Goal: Transaction & Acquisition: Book appointment/travel/reservation

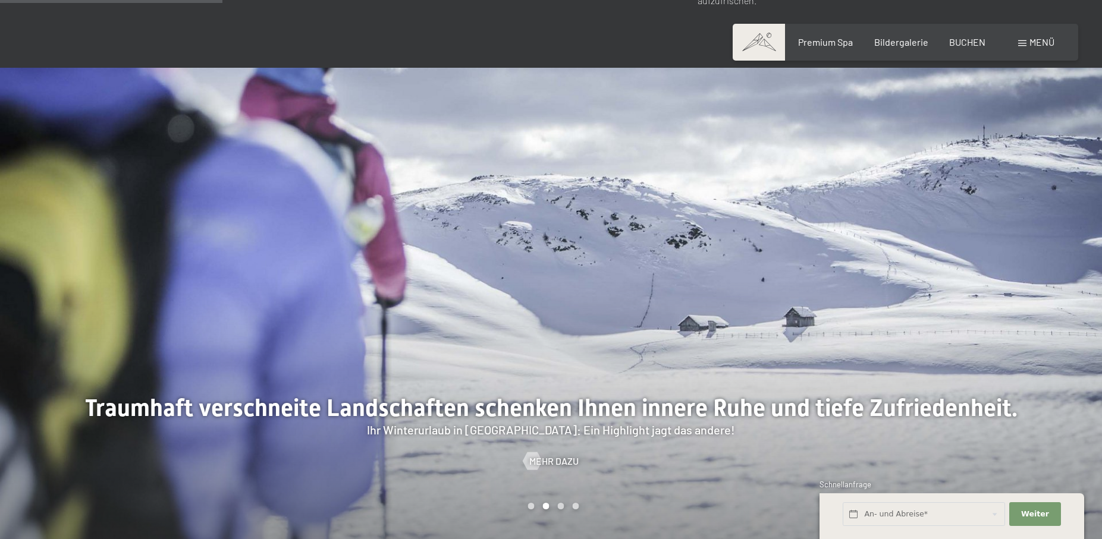
scroll to position [1061, 0]
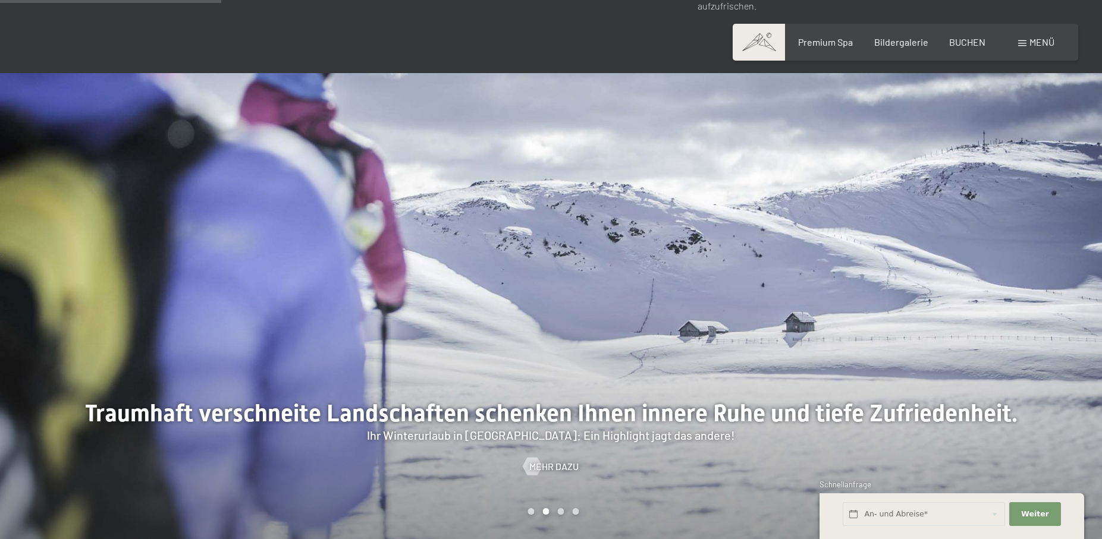
click at [149, 308] on div at bounding box center [275, 309] width 551 height 472
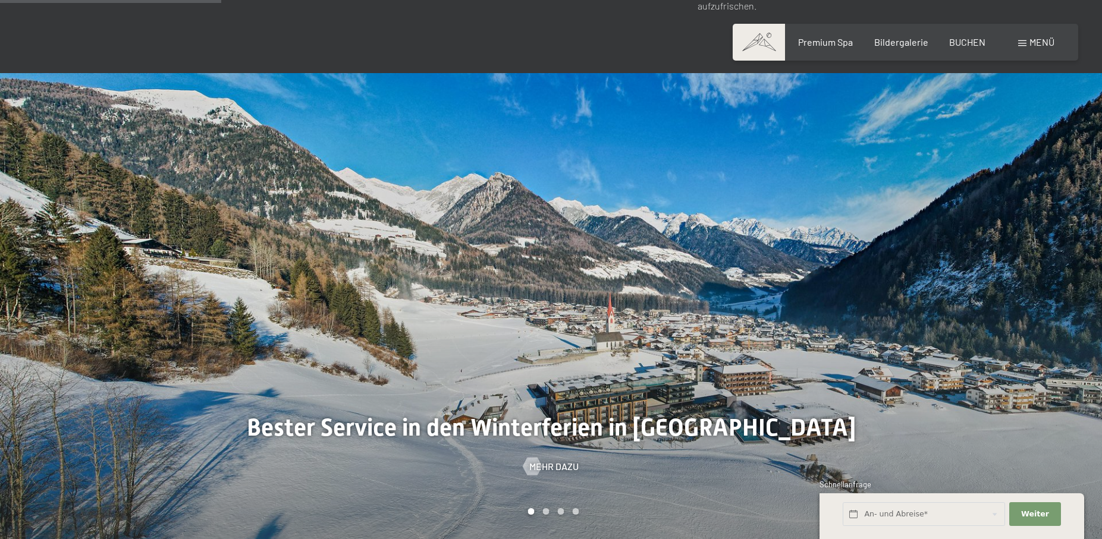
click at [1026, 268] on div at bounding box center [826, 309] width 551 height 472
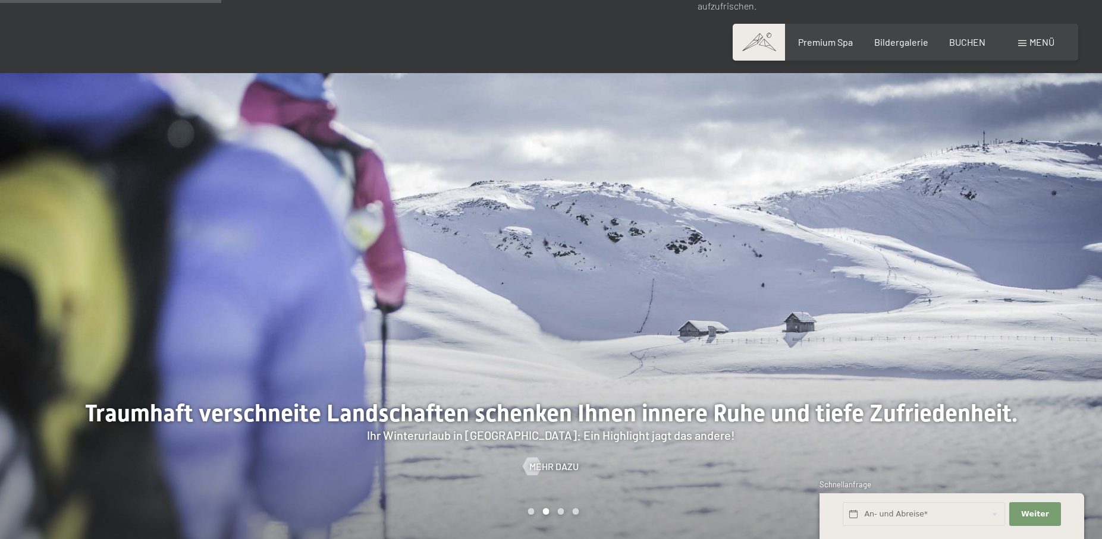
click at [1027, 270] on div at bounding box center [826, 309] width 551 height 472
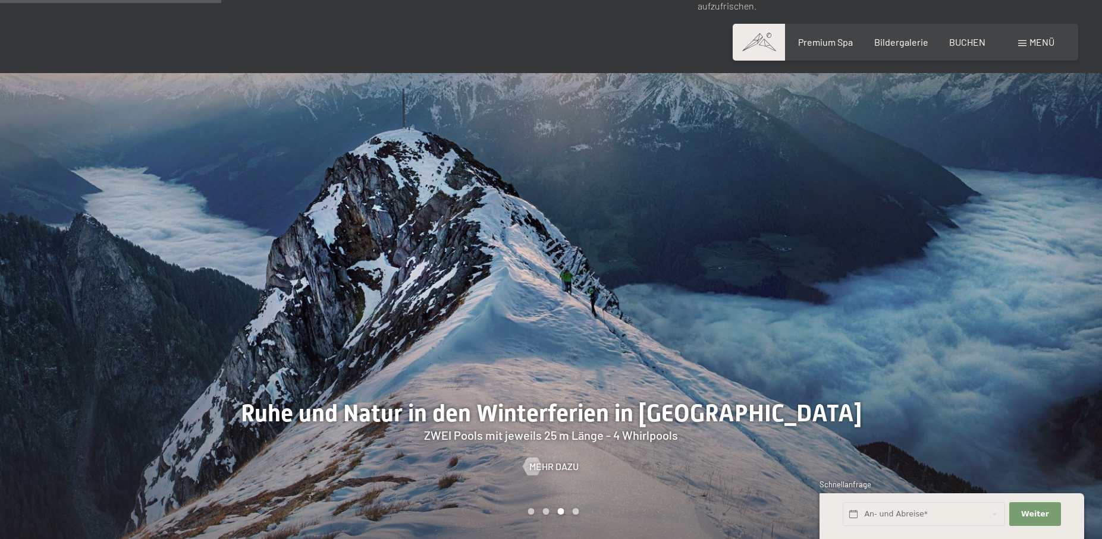
click at [108, 230] on div at bounding box center [275, 309] width 551 height 472
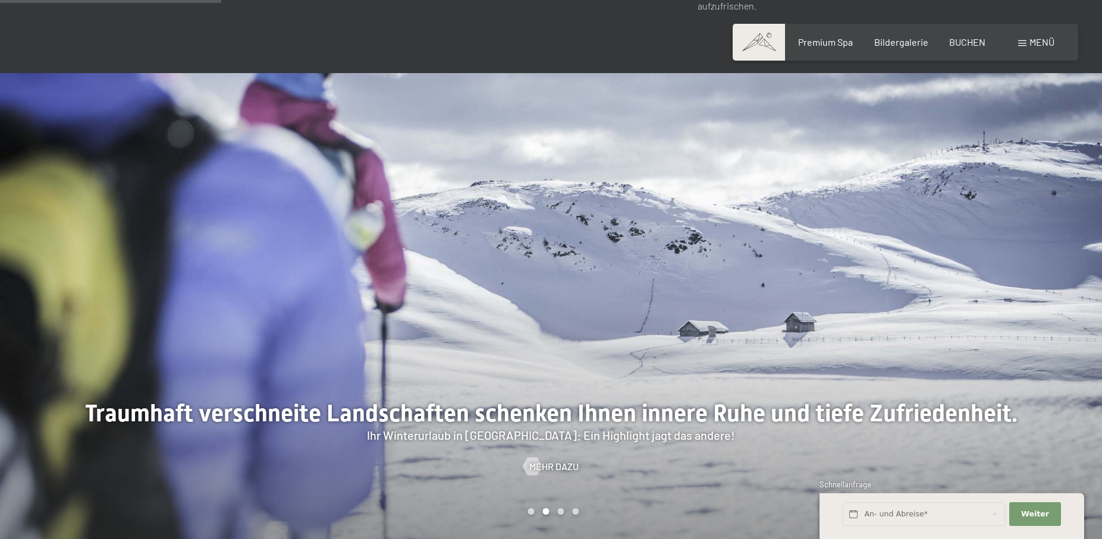
click at [1003, 275] on div at bounding box center [826, 309] width 551 height 472
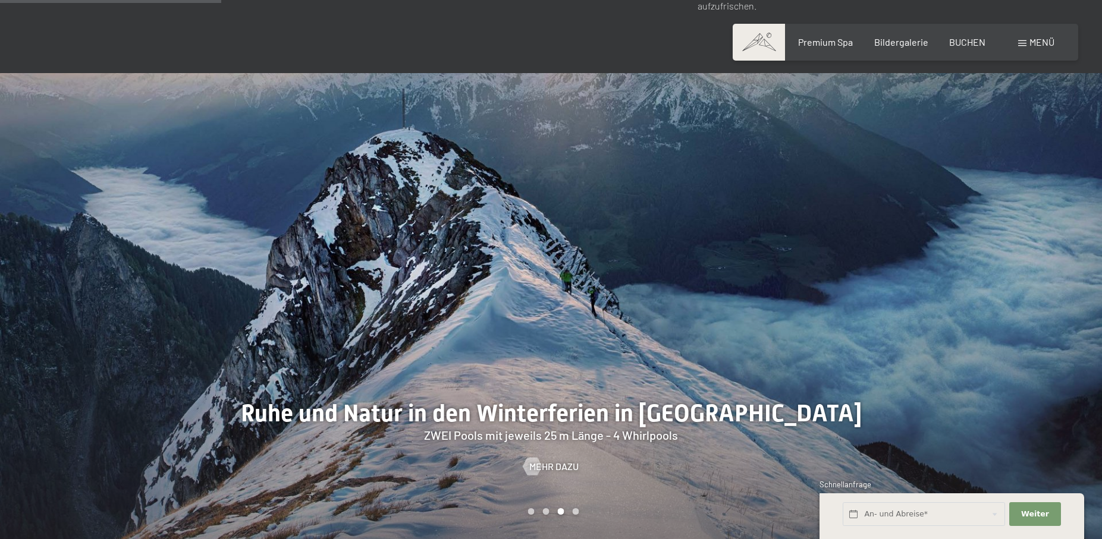
click at [1004, 272] on div at bounding box center [826, 309] width 551 height 472
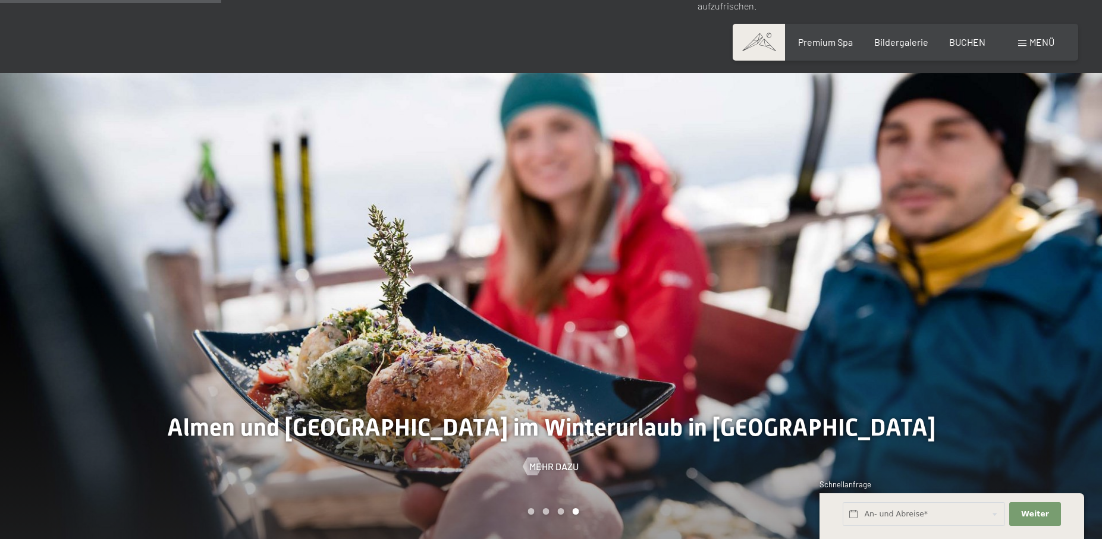
click at [1004, 272] on div at bounding box center [826, 309] width 551 height 472
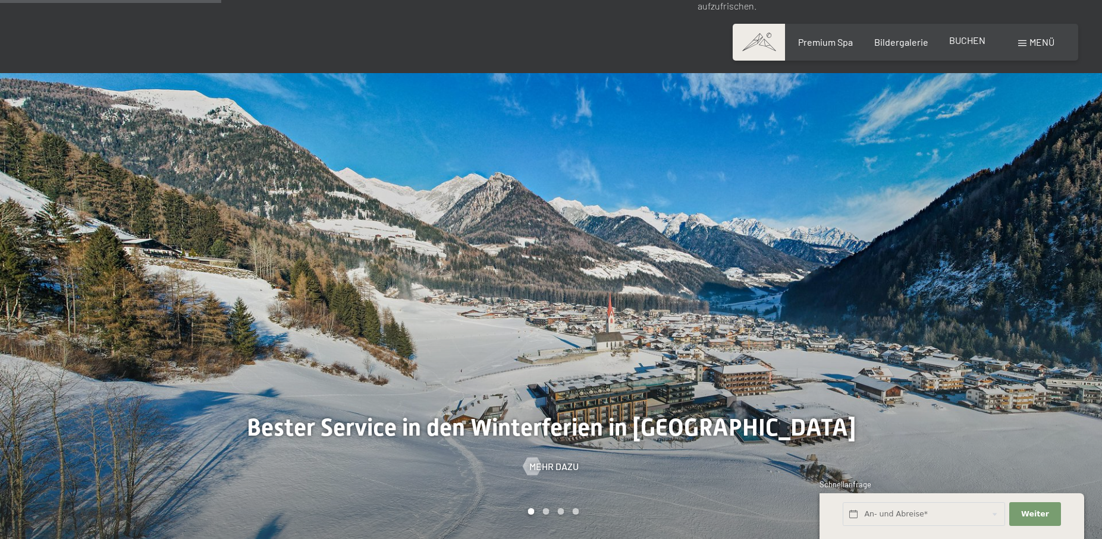
click at [964, 43] on span "BUCHEN" at bounding box center [967, 39] width 36 height 11
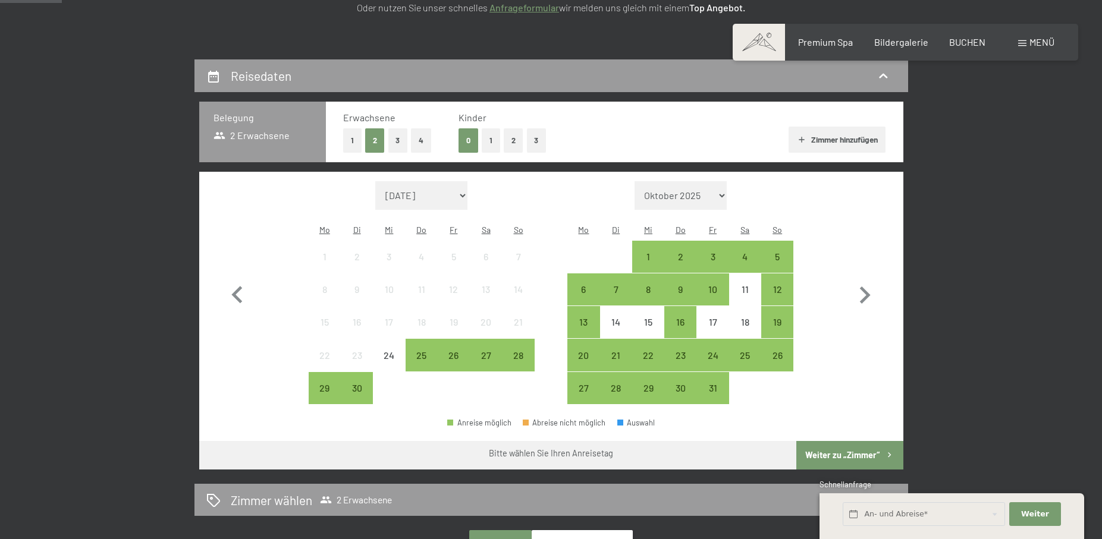
scroll to position [225, 0]
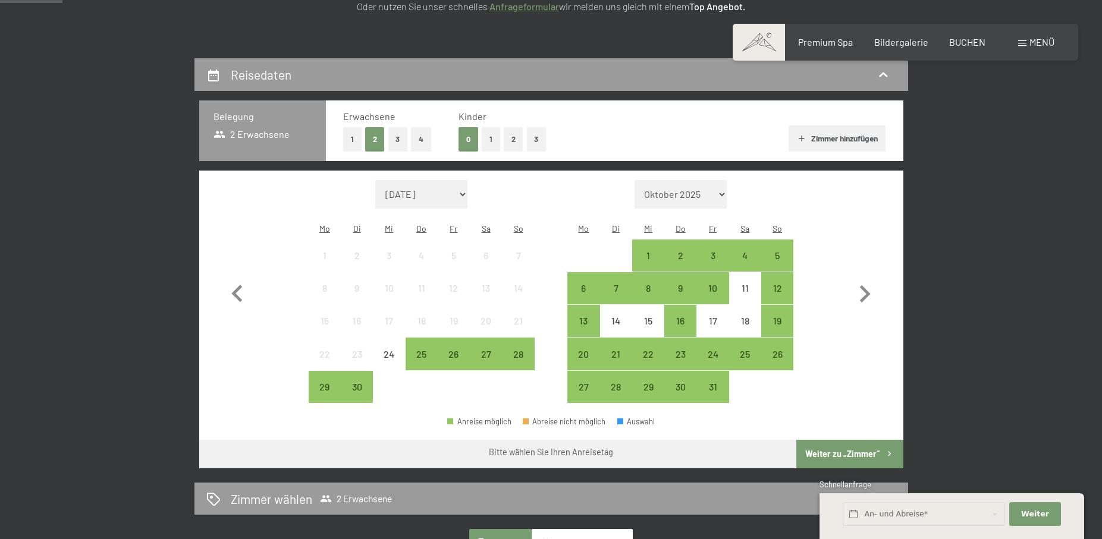
select select "2026-02-01"
select select "2026-03-01"
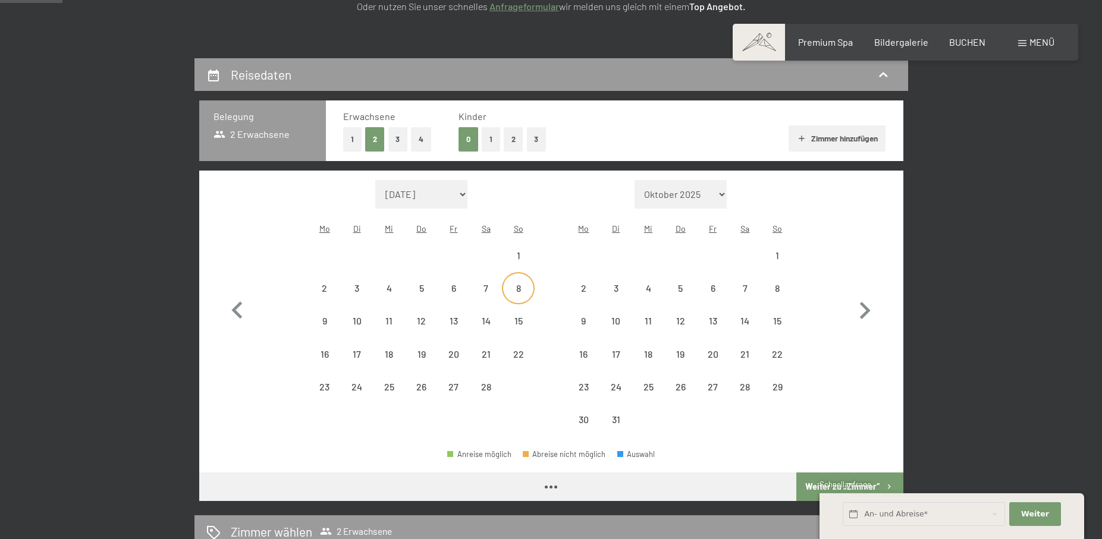
select select "2026-02-01"
select select "2026-03-01"
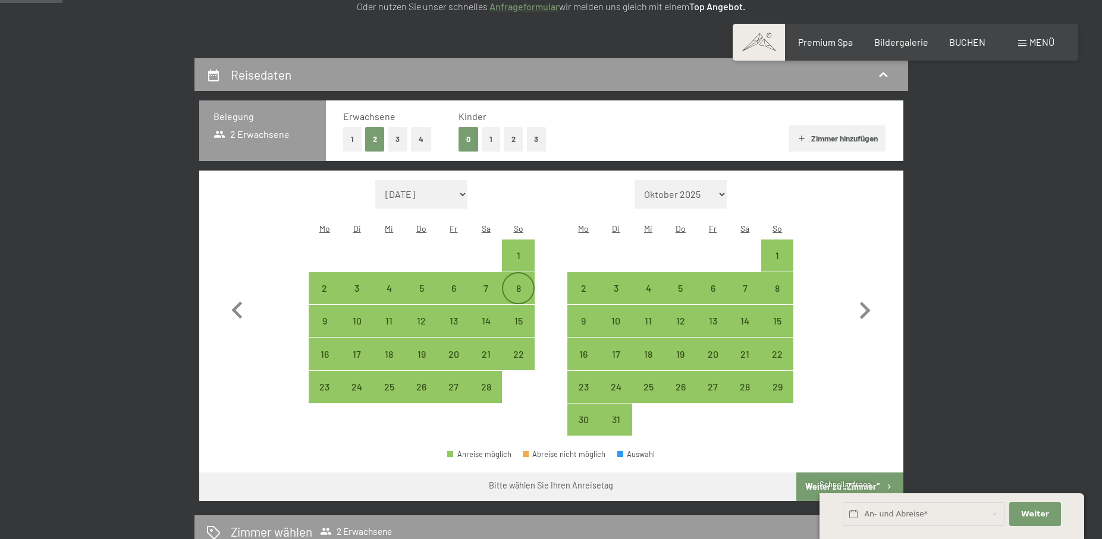
click at [520, 284] on div "8" at bounding box center [518, 299] width 30 height 30
select select "2026-02-01"
select select "2026-03-01"
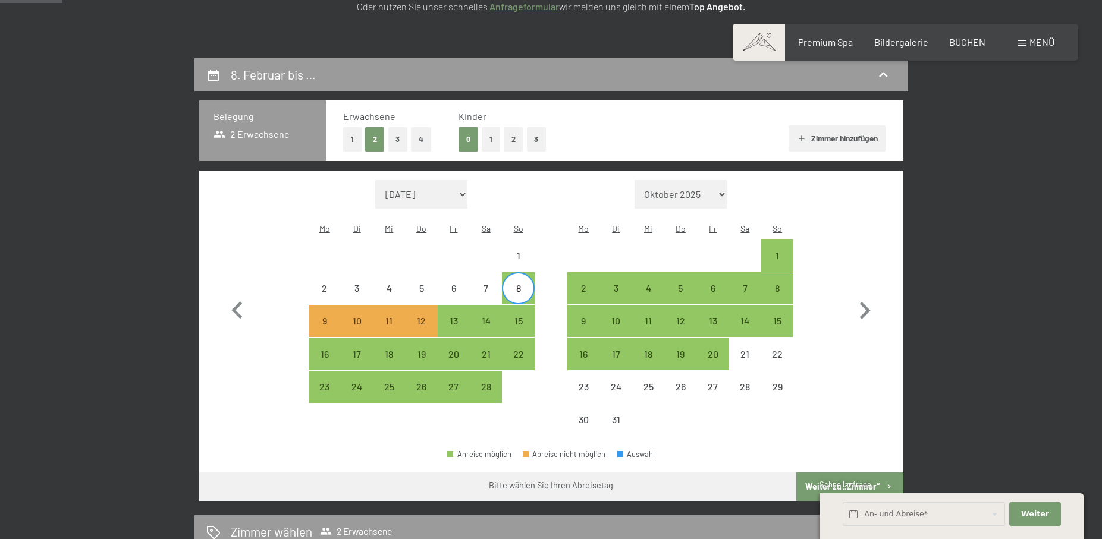
click at [489, 304] on span "Einwilligung Marketing*" at bounding box center [486, 304] width 98 height 12
click at [431, 304] on input "Einwilligung Marketing*" at bounding box center [425, 304] width 12 height 12
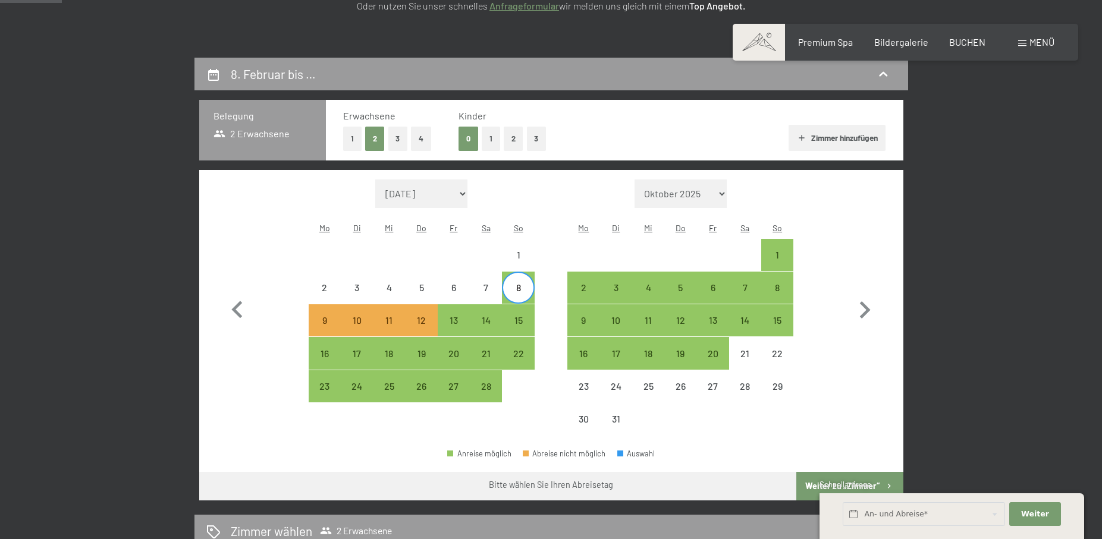
click at [521, 303] on span "Einwilligung Marketing*" at bounding box center [486, 304] width 98 height 12
click at [431, 303] on input "Einwilligung Marketing*" at bounding box center [425, 304] width 12 height 12
checkbox input "false"
click at [511, 273] on div "8" at bounding box center [518, 288] width 30 height 30
select select "2026-02-01"
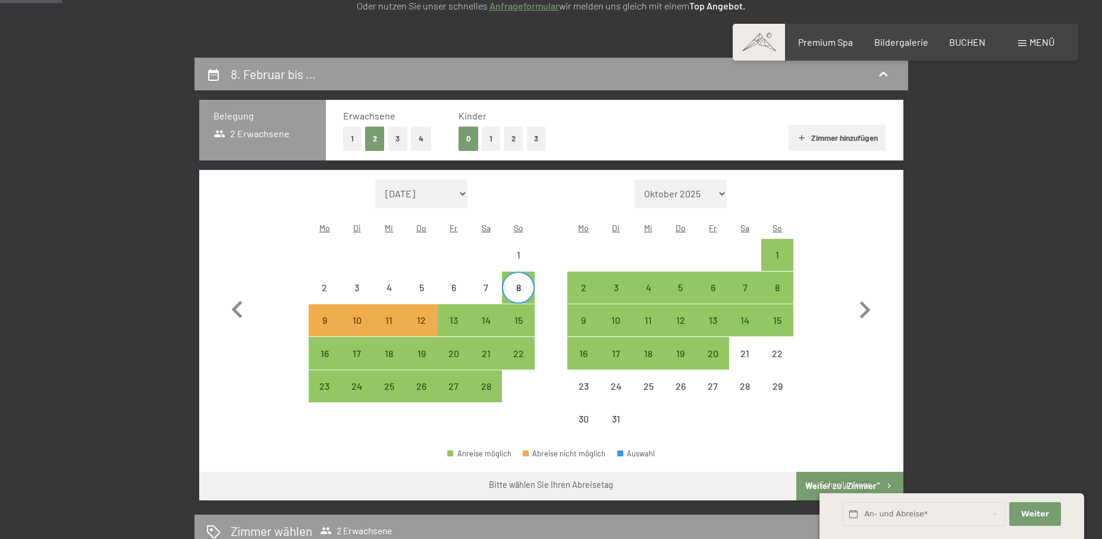
select select "2026-03-01"
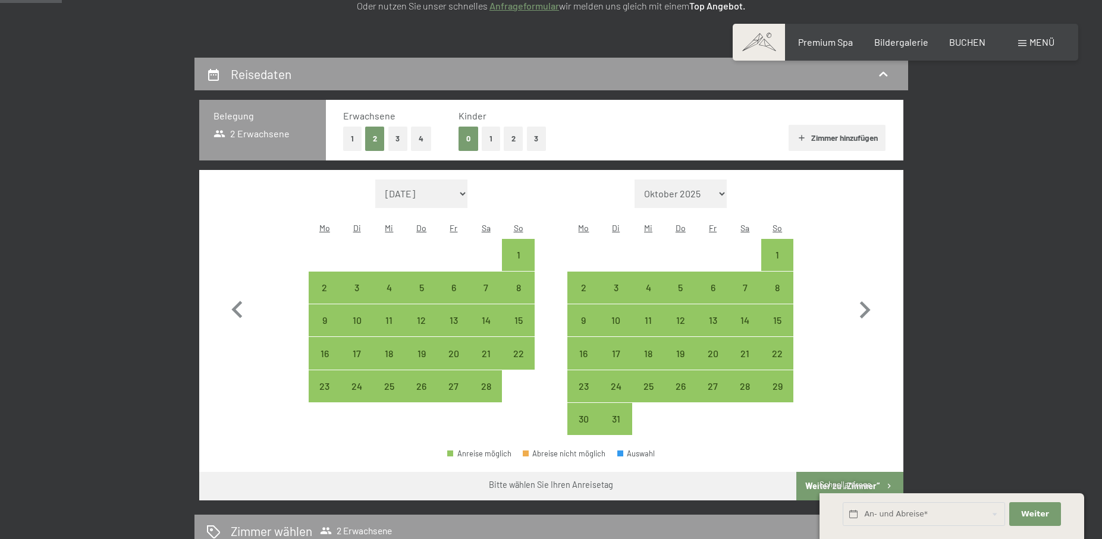
click at [512, 305] on span "Einwilligung Marketing*" at bounding box center [486, 304] width 98 height 12
click at [431, 305] on input "Einwilligung Marketing*" at bounding box center [425, 304] width 12 height 12
click at [520, 304] on span "Einwilligung Marketing*" at bounding box center [486, 304] width 98 height 12
click at [431, 304] on input "Einwilligung Marketing*" at bounding box center [425, 304] width 12 height 12
checkbox input "false"
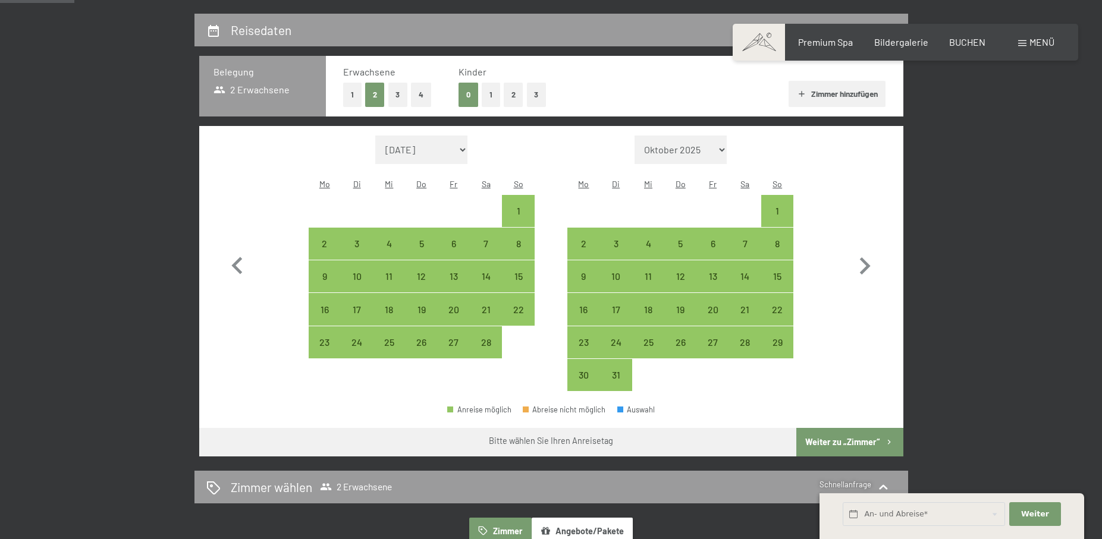
scroll to position [271, 0]
click at [521, 271] on div "15" at bounding box center [518, 286] width 30 height 30
select select "2026-02-01"
select select "2026-03-01"
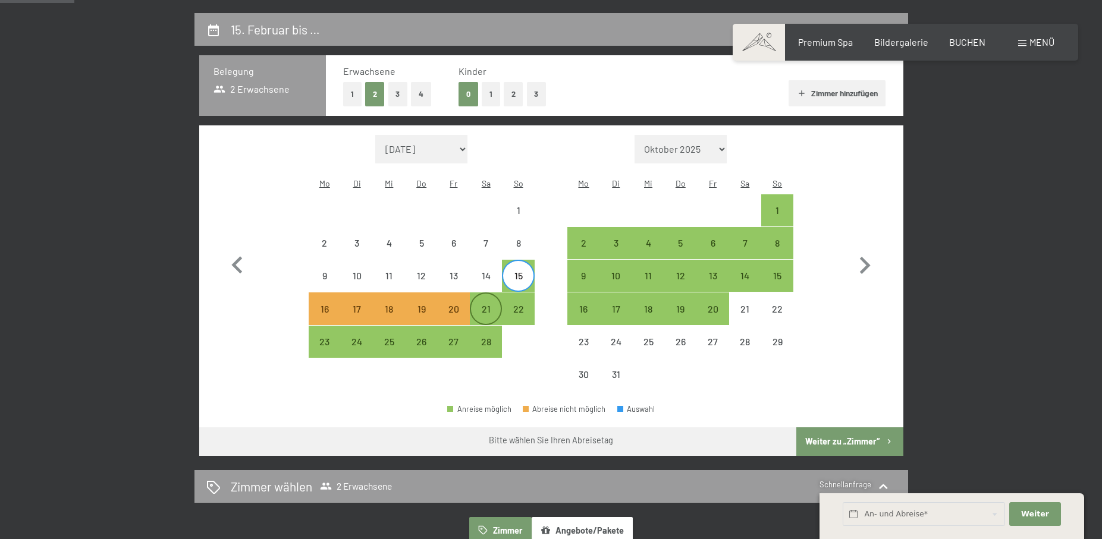
click at [487, 304] on div "21" at bounding box center [486, 319] width 30 height 30
select select "2026-02-01"
select select "2026-03-01"
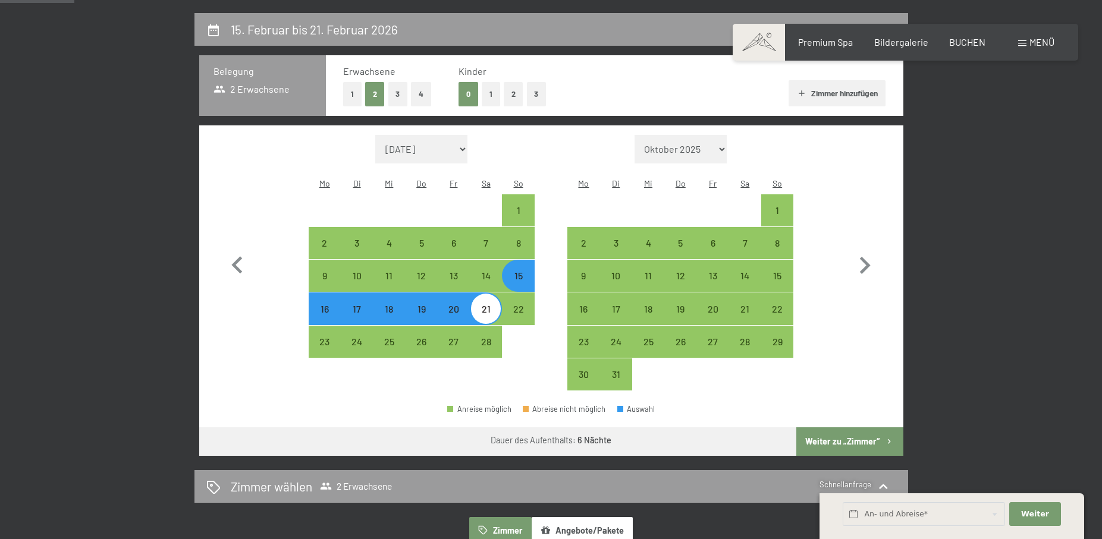
click at [848, 428] on button "Weiter zu „Zimmer“" at bounding box center [849, 442] width 106 height 29
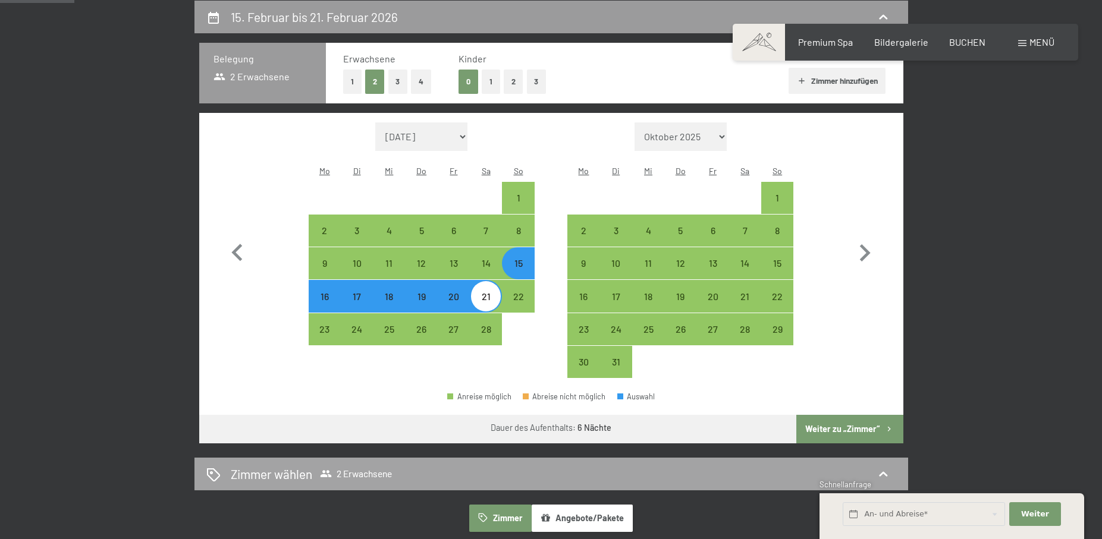
select select "2026-02-01"
select select "2026-03-01"
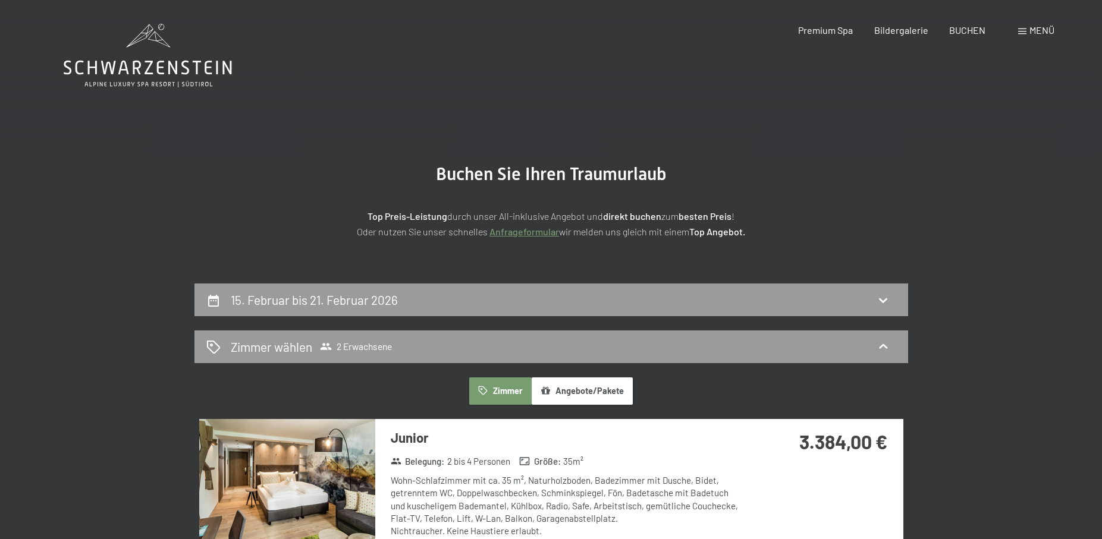
scroll to position [0, 0]
click at [350, 300] on h2 "15. Februar bis 21. Februar 2026" at bounding box center [314, 300] width 167 height 15
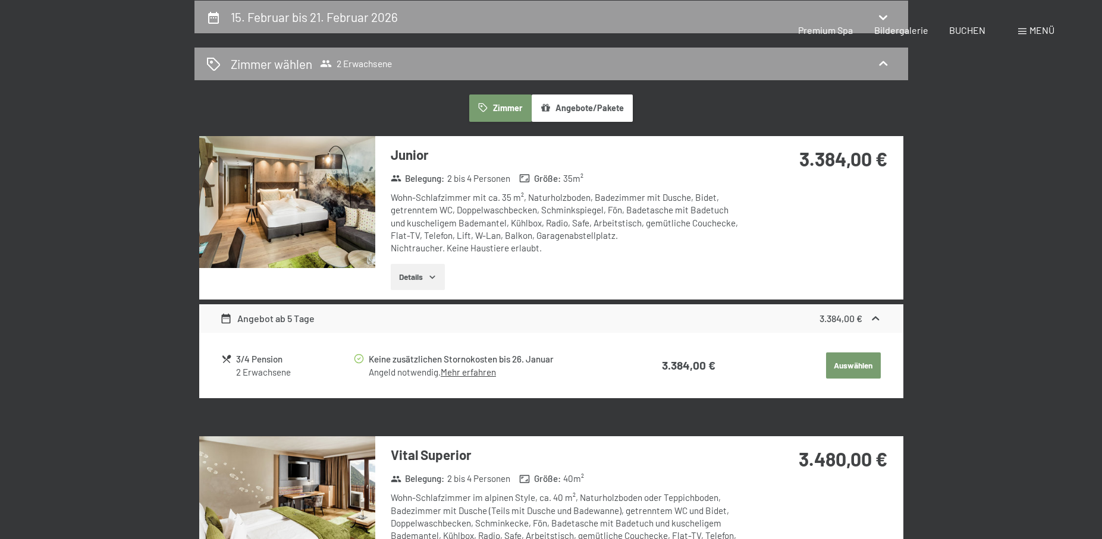
select select "2026-02-01"
select select "2026-03-01"
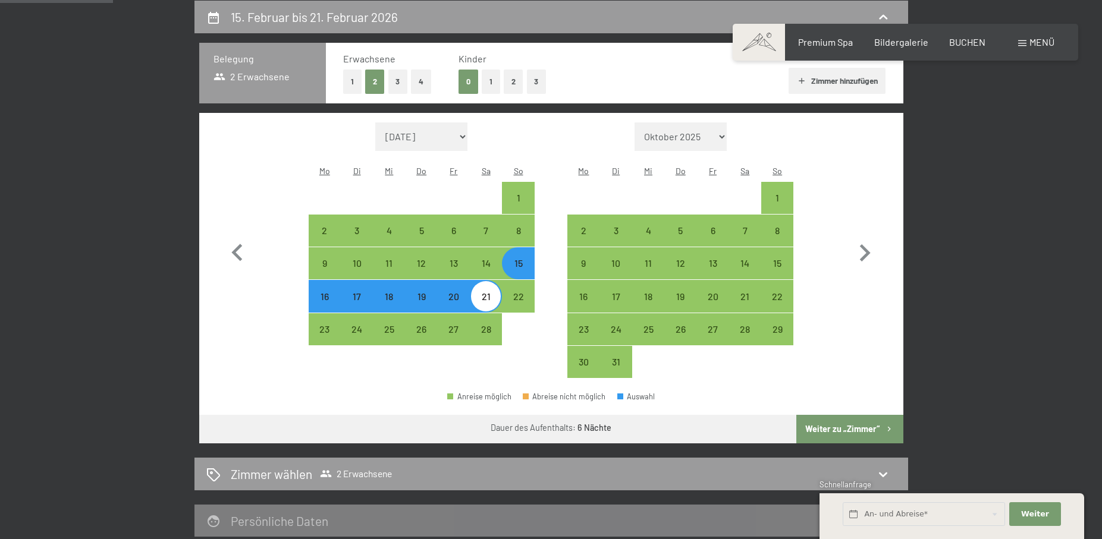
click at [523, 259] on div "15" at bounding box center [518, 274] width 30 height 30
select select "2026-02-01"
select select "2026-03-01"
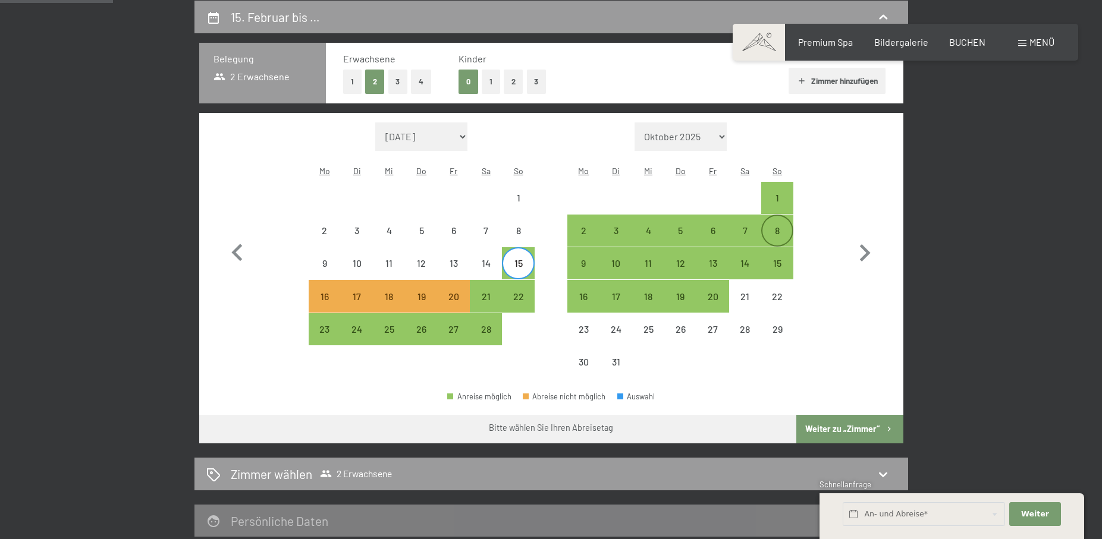
click at [780, 226] on div "8" at bounding box center [777, 241] width 30 height 30
select select "2026-02-01"
select select "2026-03-01"
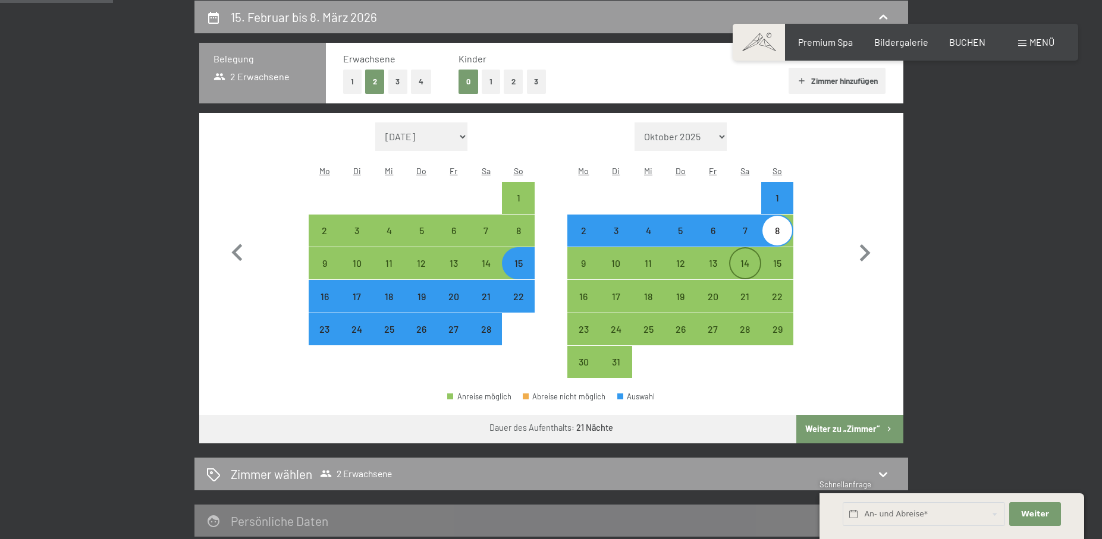
click at [748, 259] on div "14" at bounding box center [745, 274] width 30 height 30
select select "2026-02-01"
select select "2026-03-01"
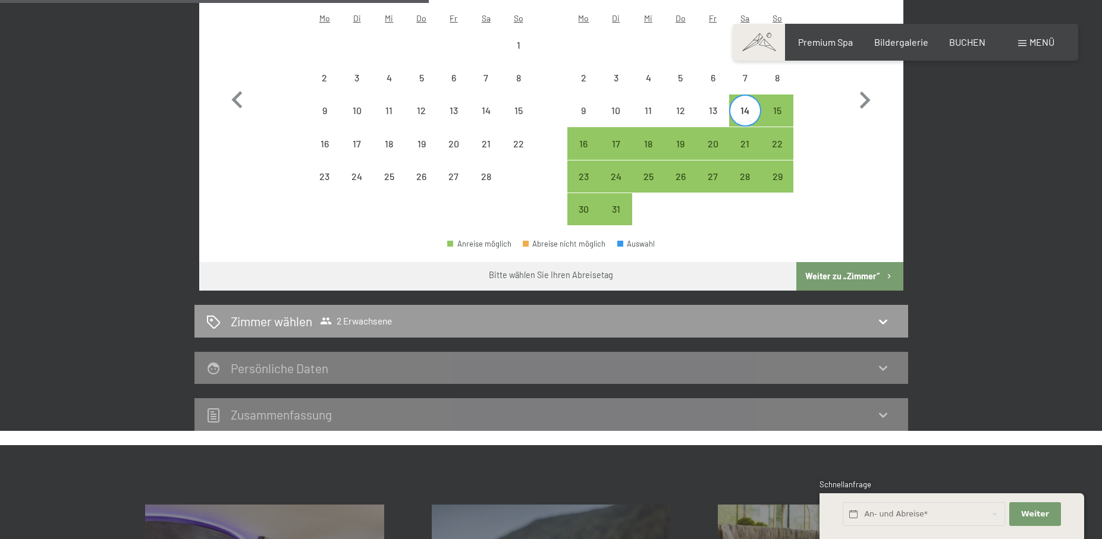
scroll to position [436, 0]
click at [837, 262] on button "Weiter zu „Zimmer“" at bounding box center [849, 276] width 106 height 29
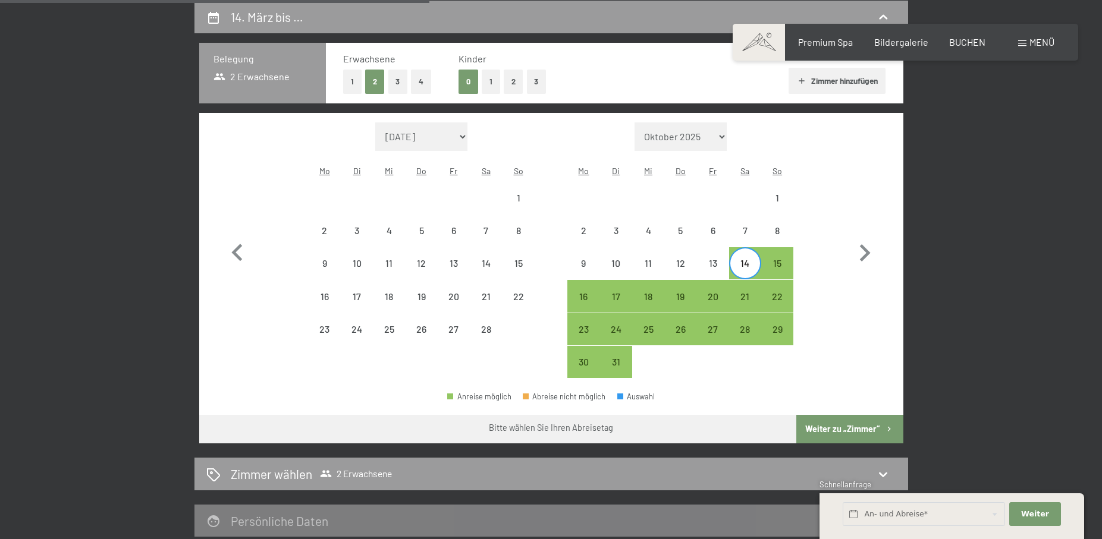
select select "2026-02-01"
select select "2026-03-01"
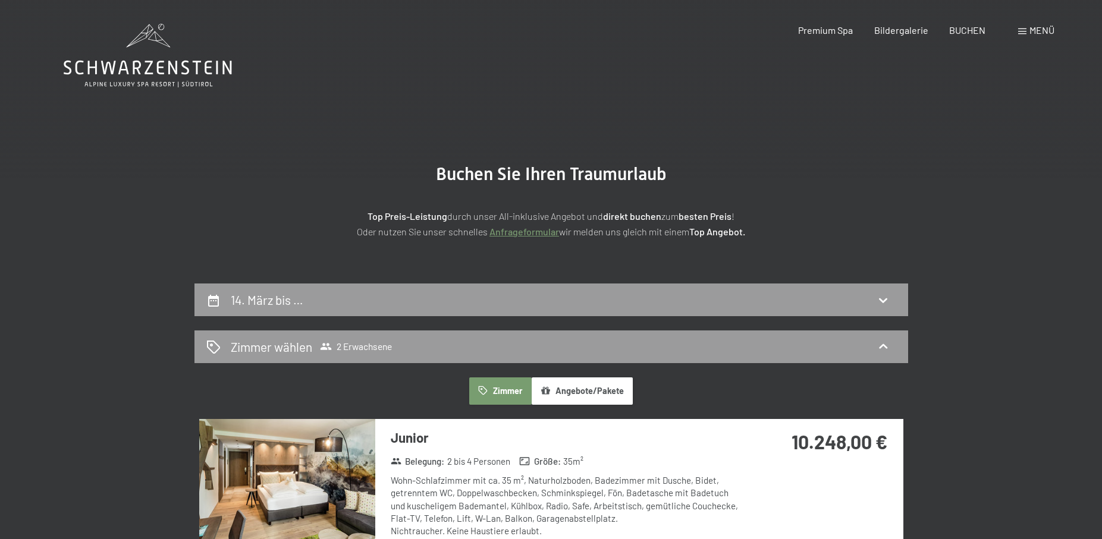
scroll to position [0, 0]
click at [276, 297] on h2 "14. März bis …" at bounding box center [267, 300] width 73 height 15
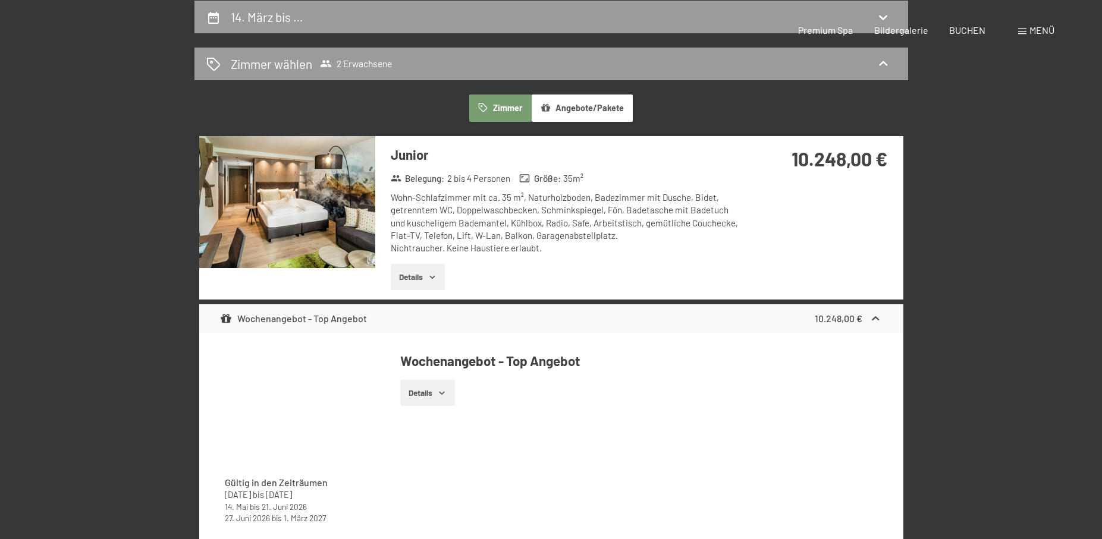
select select "2026-02-01"
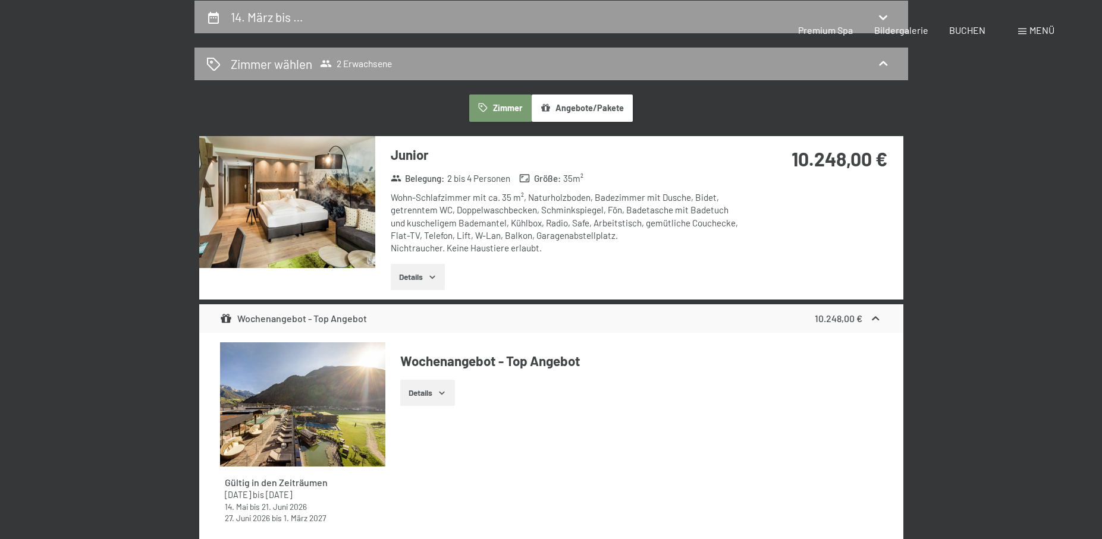
select select "2026-03-01"
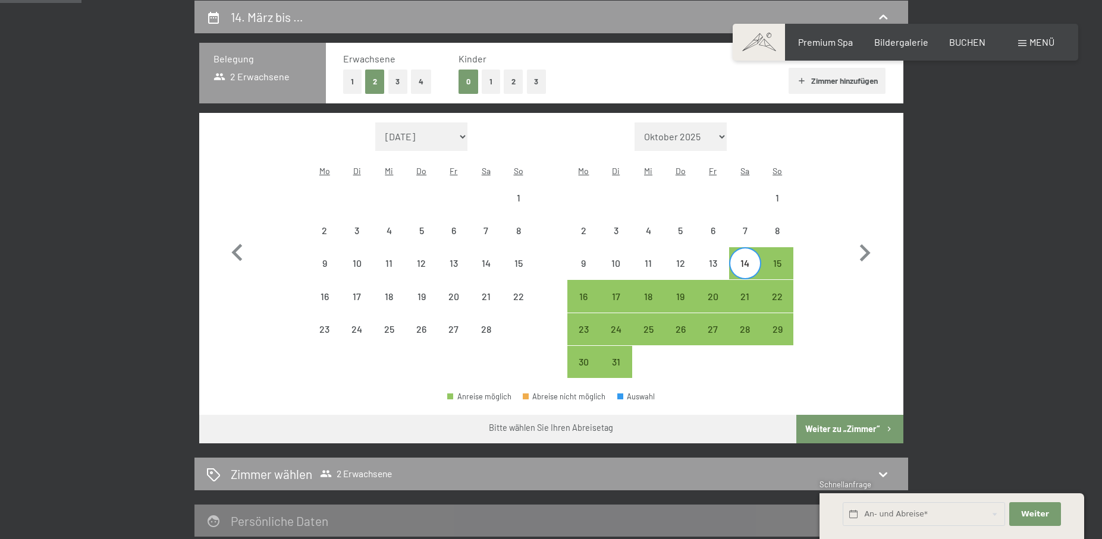
click at [751, 259] on div "14" at bounding box center [745, 274] width 30 height 30
select select "2026-02-01"
select select "2026-03-01"
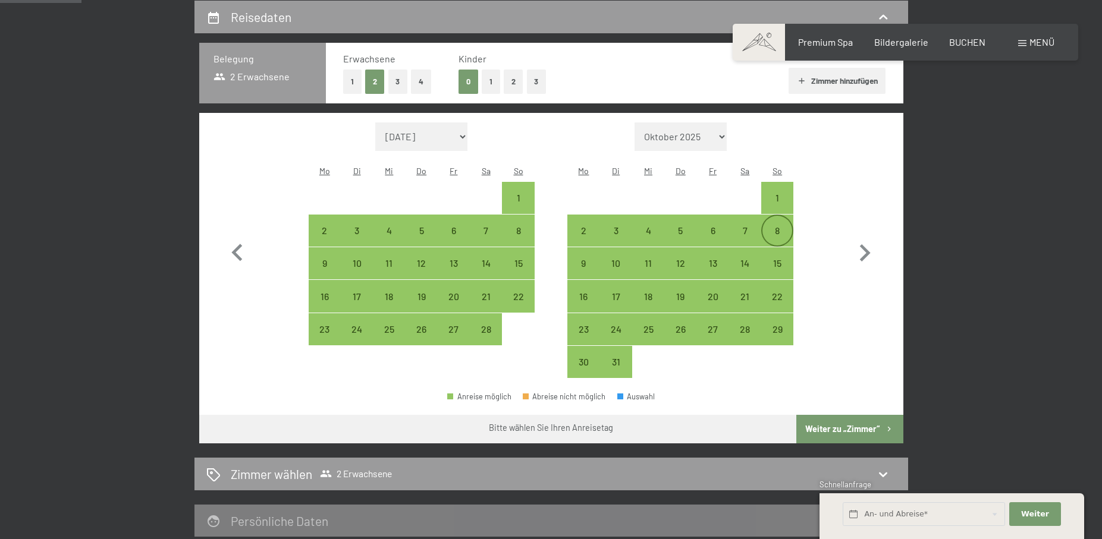
click at [782, 226] on div "8" at bounding box center [777, 241] width 30 height 30
select select "2026-02-01"
select select "2026-03-01"
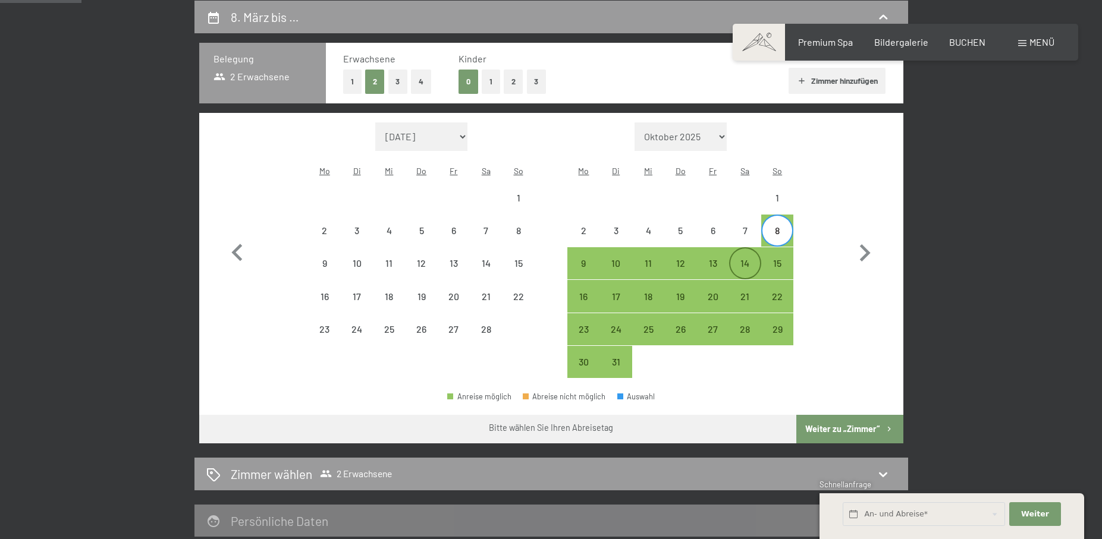
click at [741, 259] on div "14" at bounding box center [745, 274] width 30 height 30
select select "2026-02-01"
select select "2026-03-01"
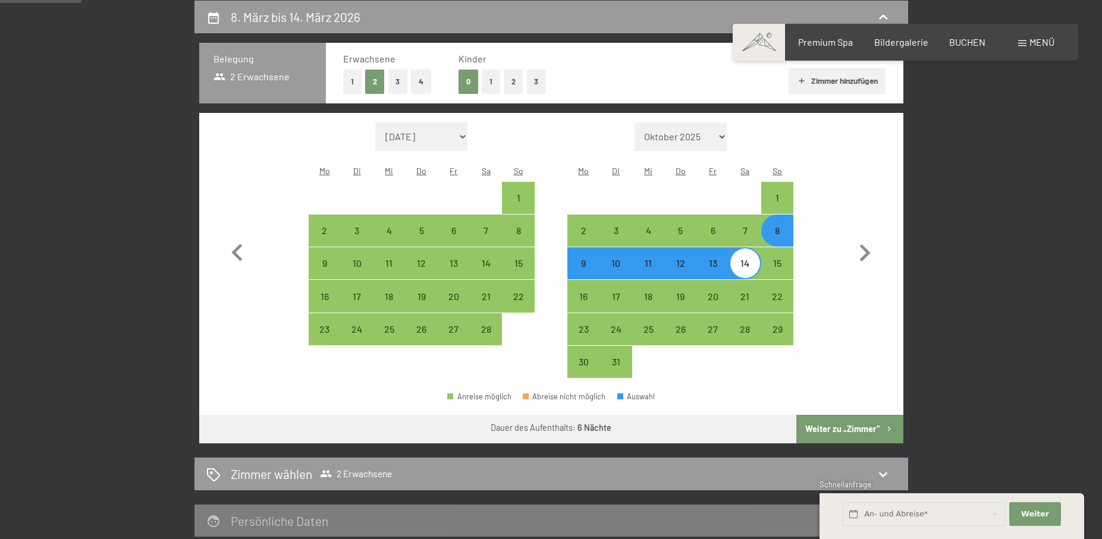
click at [849, 415] on button "Weiter zu „Zimmer“" at bounding box center [849, 429] width 106 height 29
select select "2026-02-01"
select select "2026-03-01"
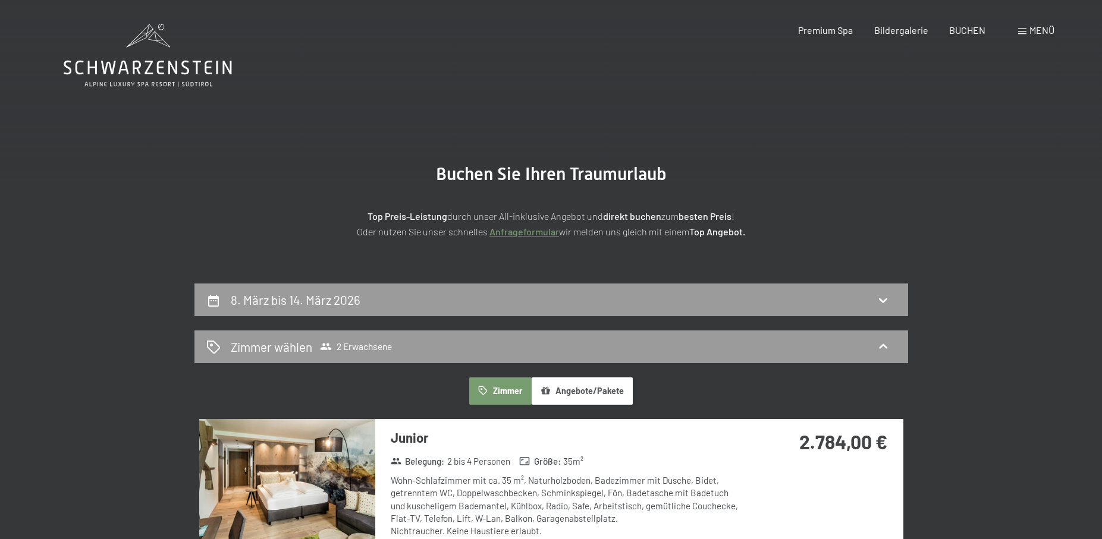
scroll to position [0, 0]
click at [432, 299] on label "Einwilligung Marketing*" at bounding box center [483, 304] width 104 height 12
click at [431, 299] on input "Einwilligung Marketing*" at bounding box center [425, 304] width 12 height 12
checkbox input "false"
click at [882, 298] on icon at bounding box center [883, 300] width 14 height 14
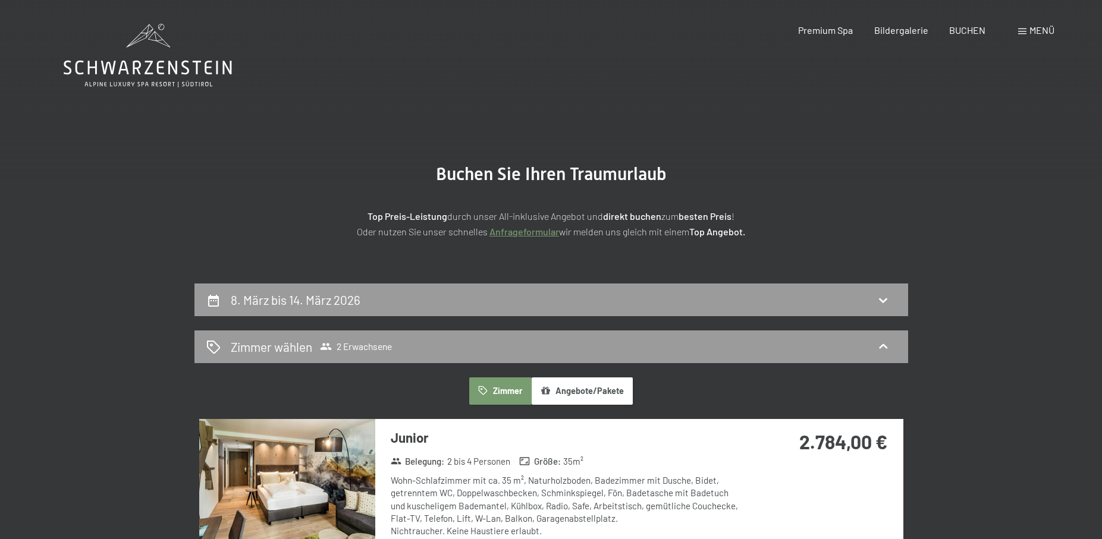
select select "2026-02-01"
select select "2026-03-01"
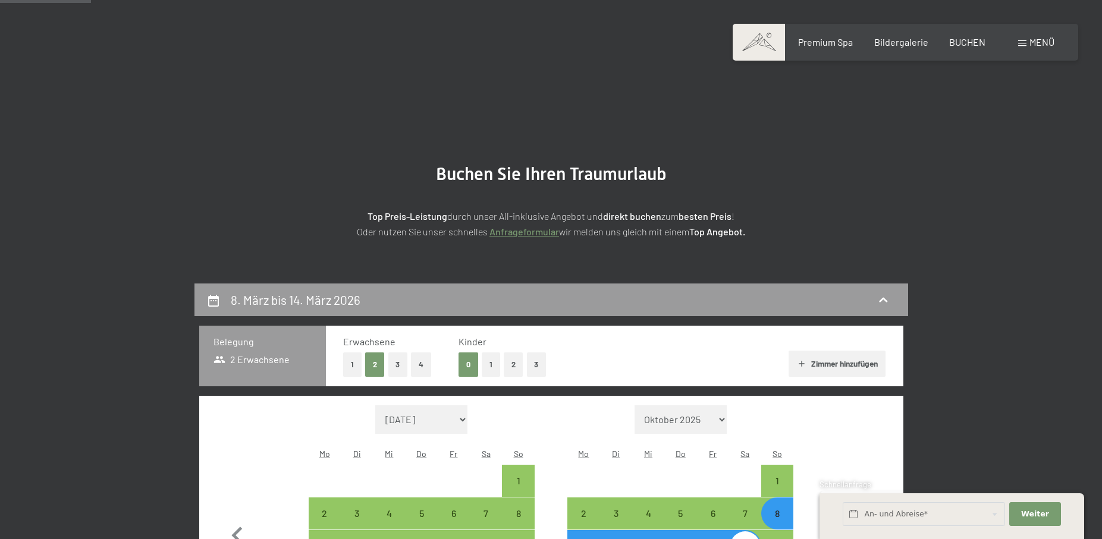
scroll to position [283, 0]
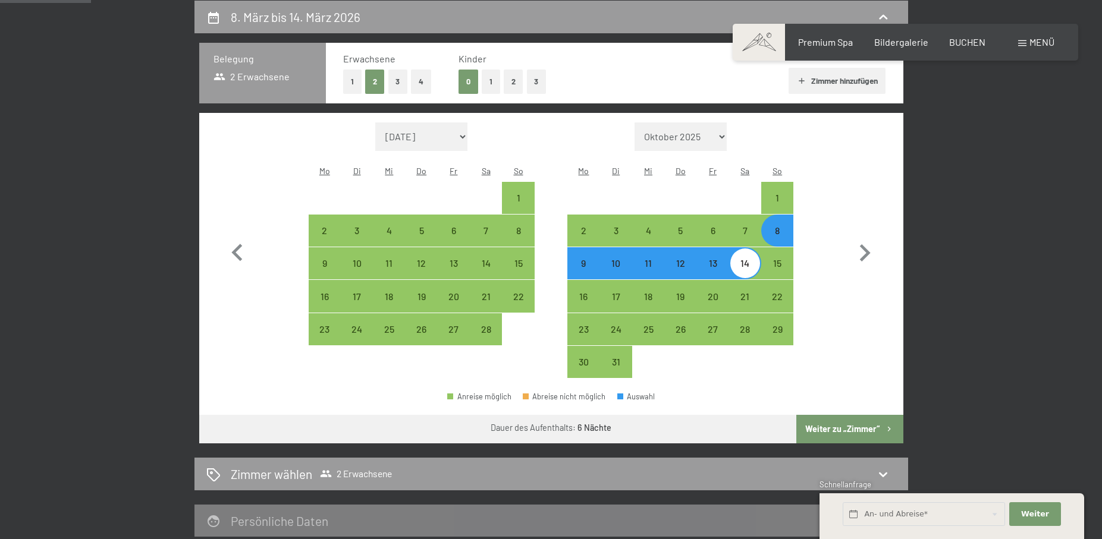
click at [781, 226] on div "8" at bounding box center [777, 241] width 30 height 30
select select "2026-02-01"
select select "2026-03-01"
